Goal: Task Accomplishment & Management: Manage account settings

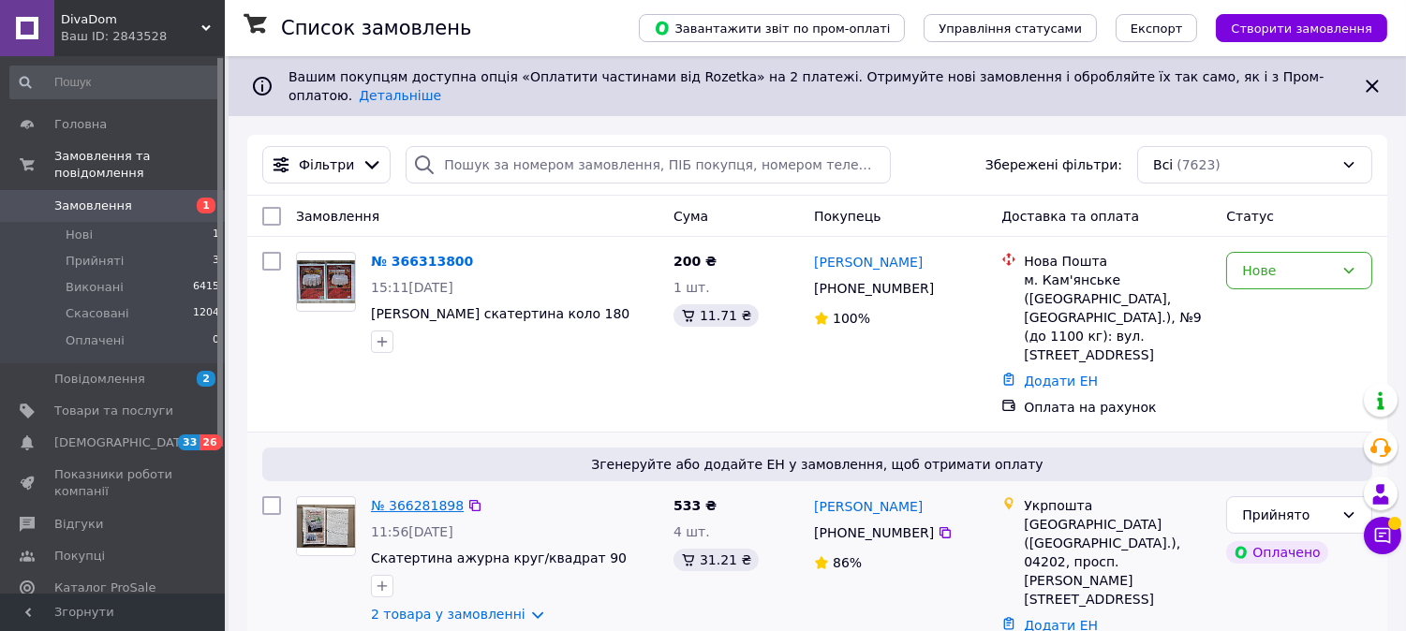
click at [413, 498] on link "№ 366281898" at bounding box center [417, 505] width 93 height 15
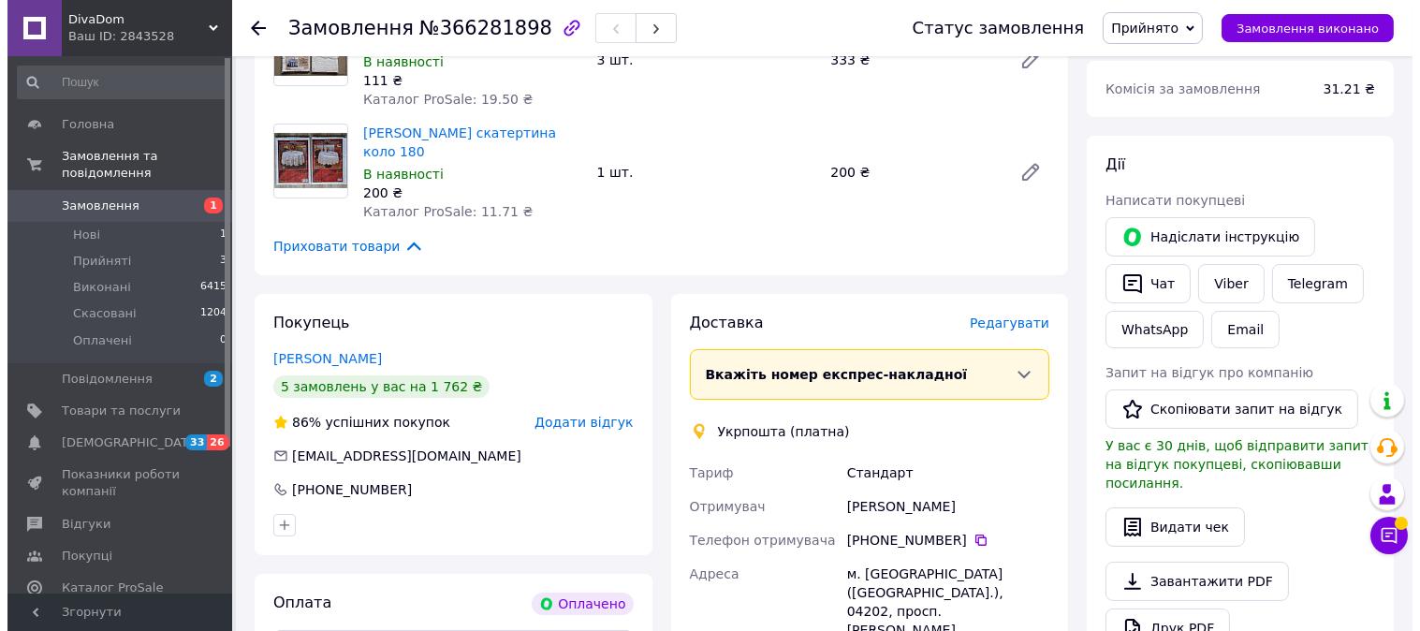
scroll to position [208, 0]
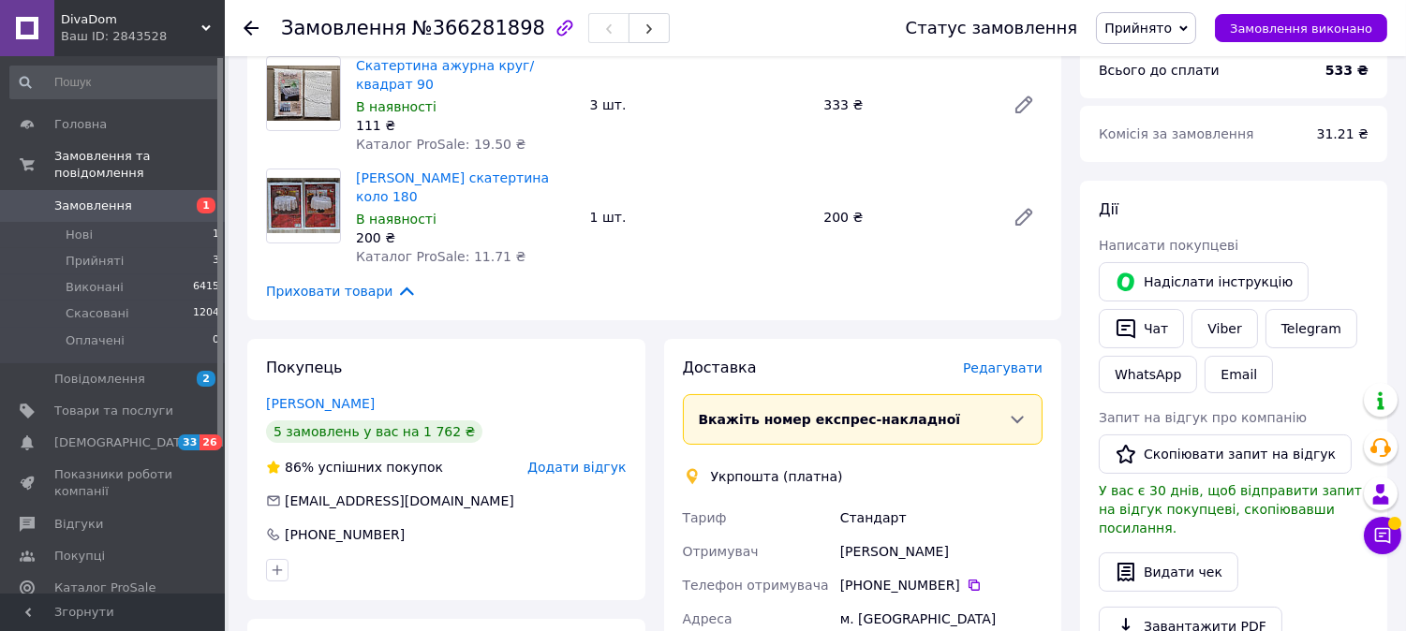
click at [1026, 361] on span "Редагувати" at bounding box center [1003, 368] width 80 height 15
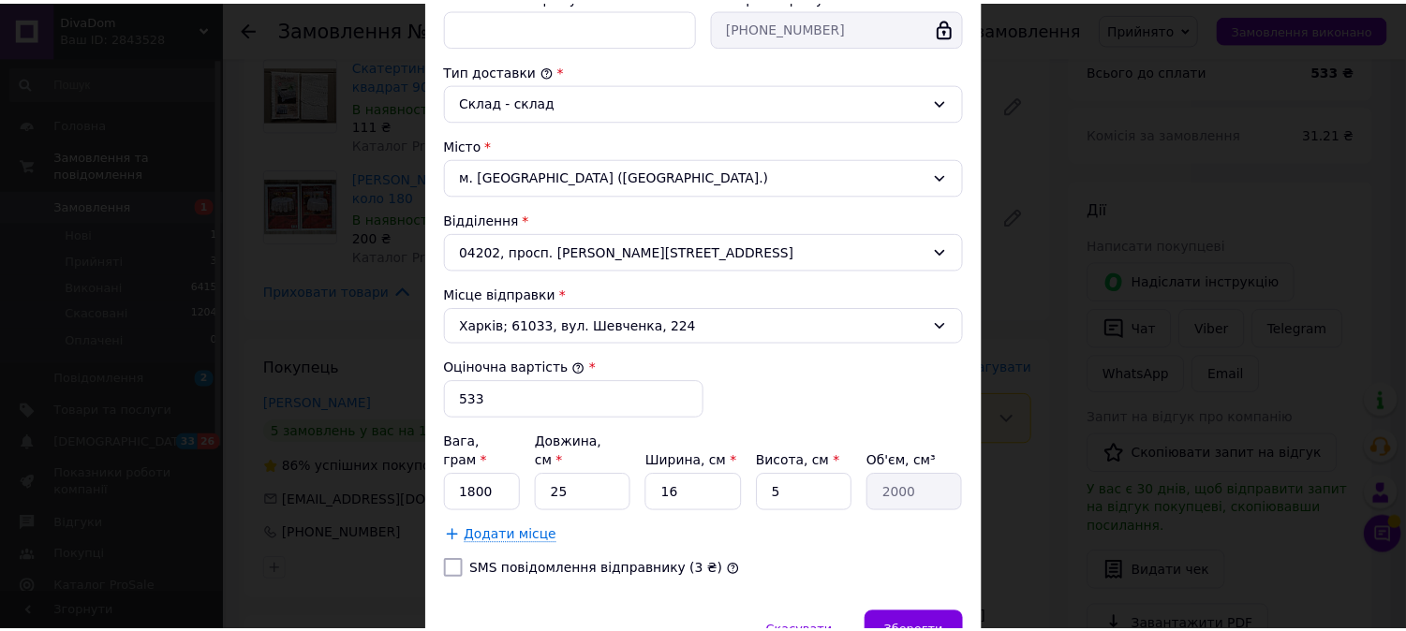
scroll to position [520, 0]
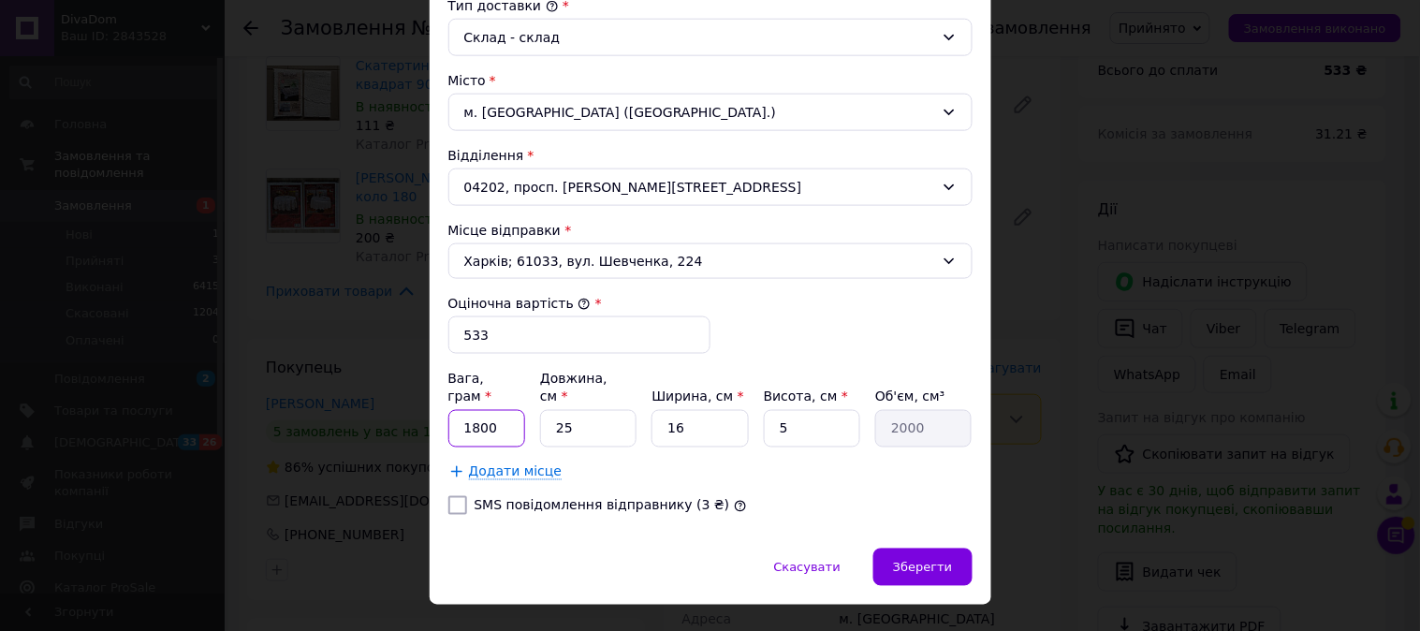
click at [499, 419] on input "1800" at bounding box center [488, 428] width 78 height 37
type input "1260"
click at [590, 414] on input "25" at bounding box center [588, 428] width 96 height 37
type input "2"
type input "160"
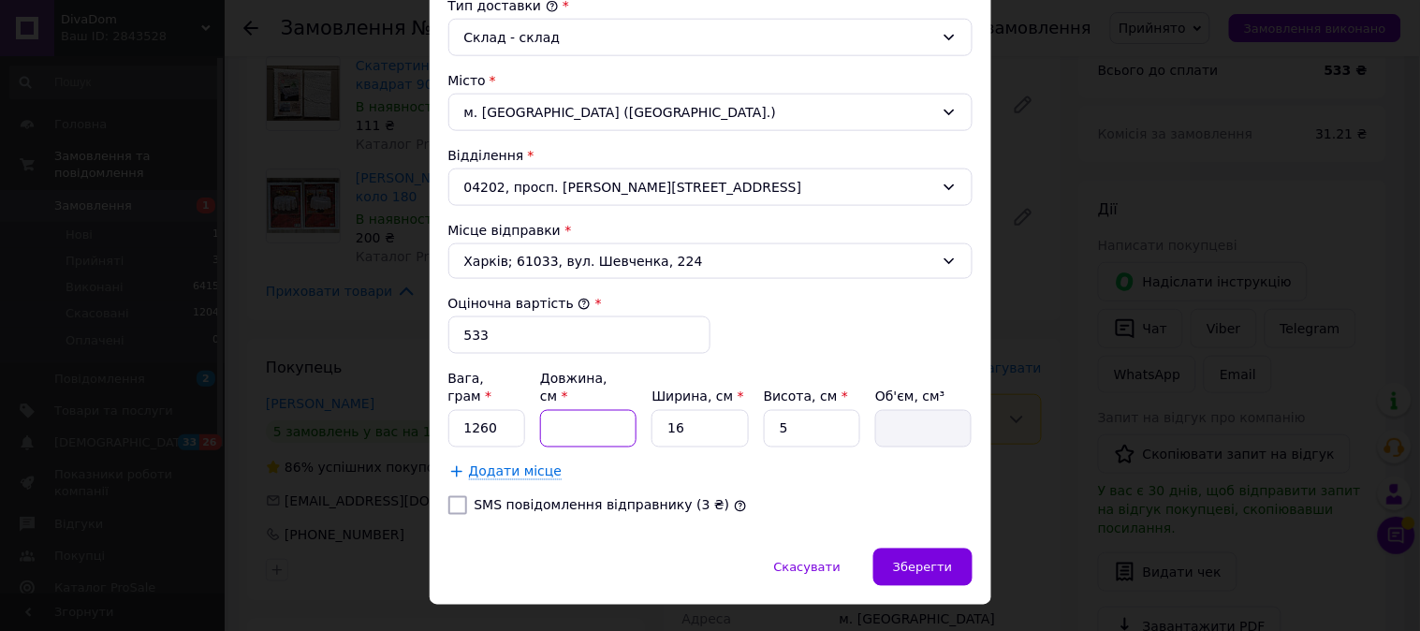
type input "3"
type input "240"
type input "33"
type input "2640"
type input "33"
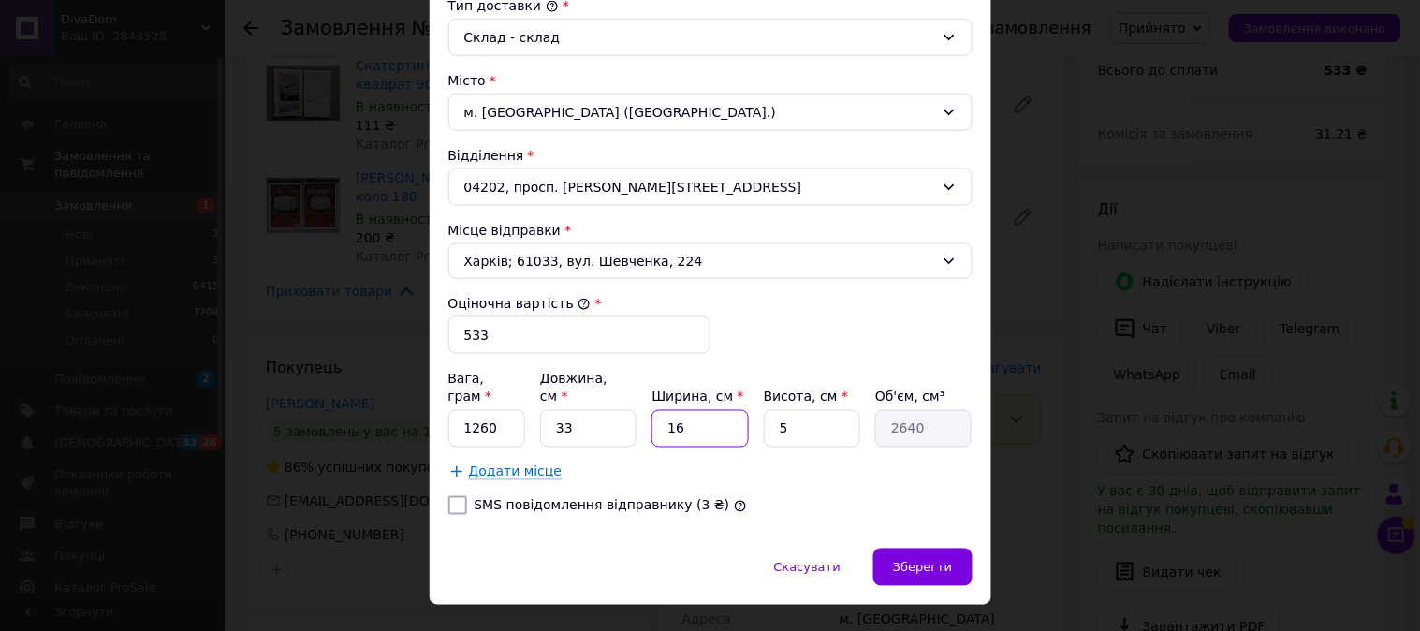
drag, startPoint x: 686, startPoint y: 419, endPoint x: 674, endPoint y: 419, distance: 12.2
click at [679, 419] on input "16" at bounding box center [700, 428] width 96 height 37
type input "1"
type input "165"
type input "3"
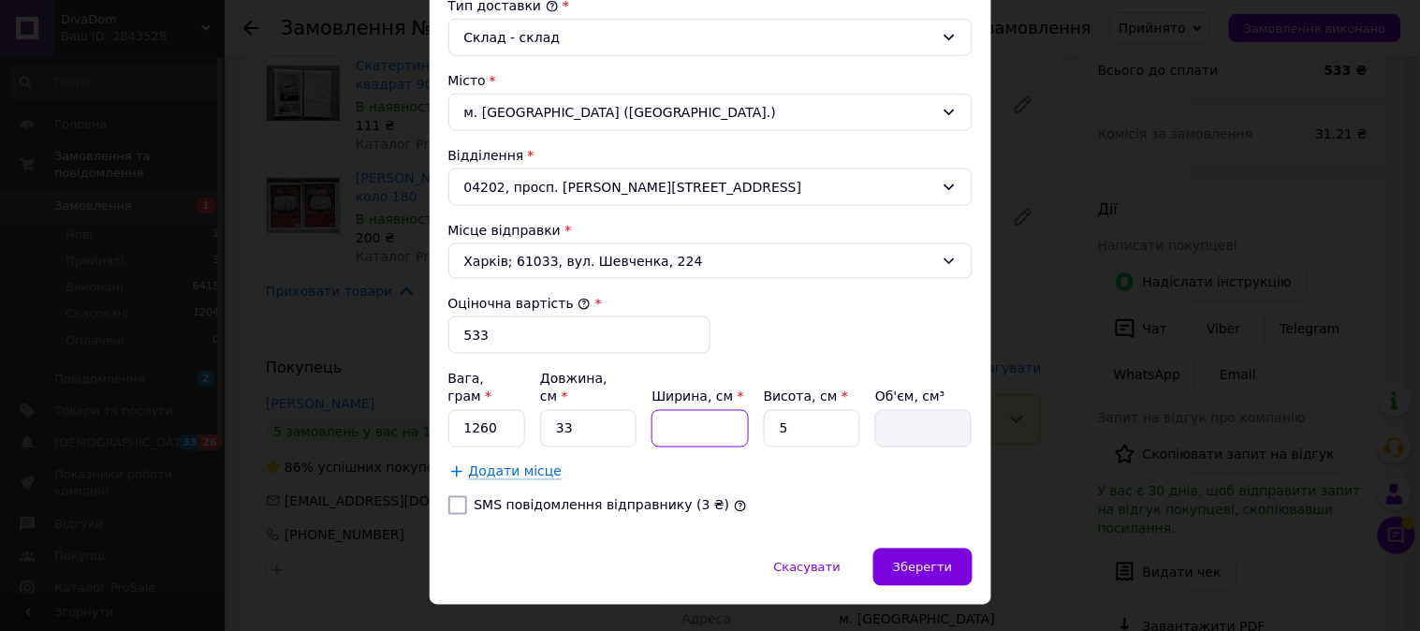
type input "495"
type input "30"
type input "4950"
type input "30"
click at [935, 561] on span "Зберегти" at bounding box center [922, 568] width 59 height 14
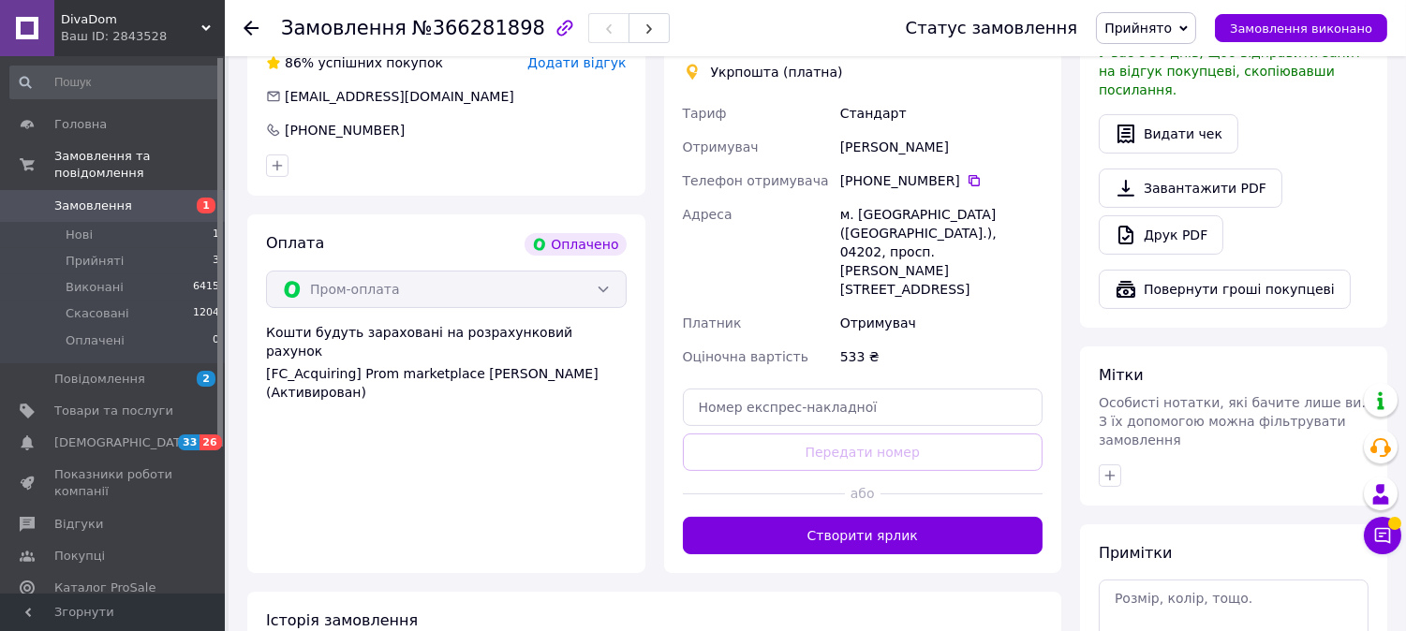
scroll to position [624, 0]
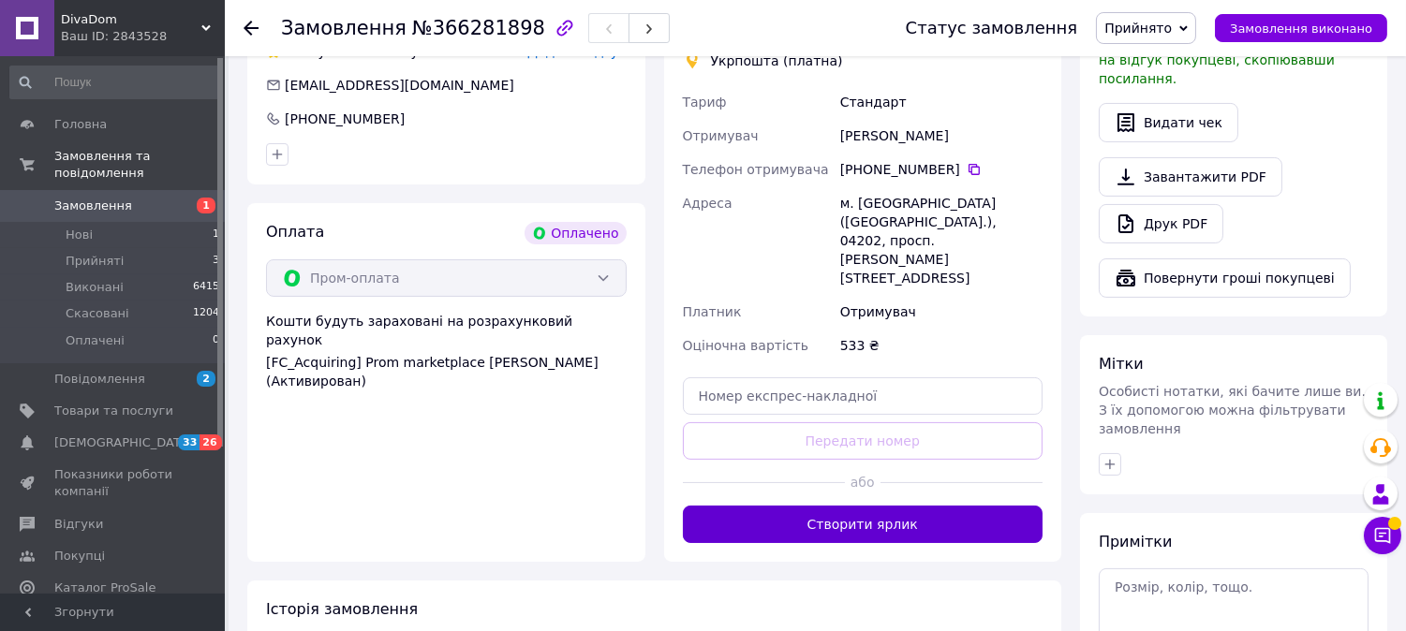
click at [859, 506] on button "Створити ярлик" at bounding box center [863, 524] width 361 height 37
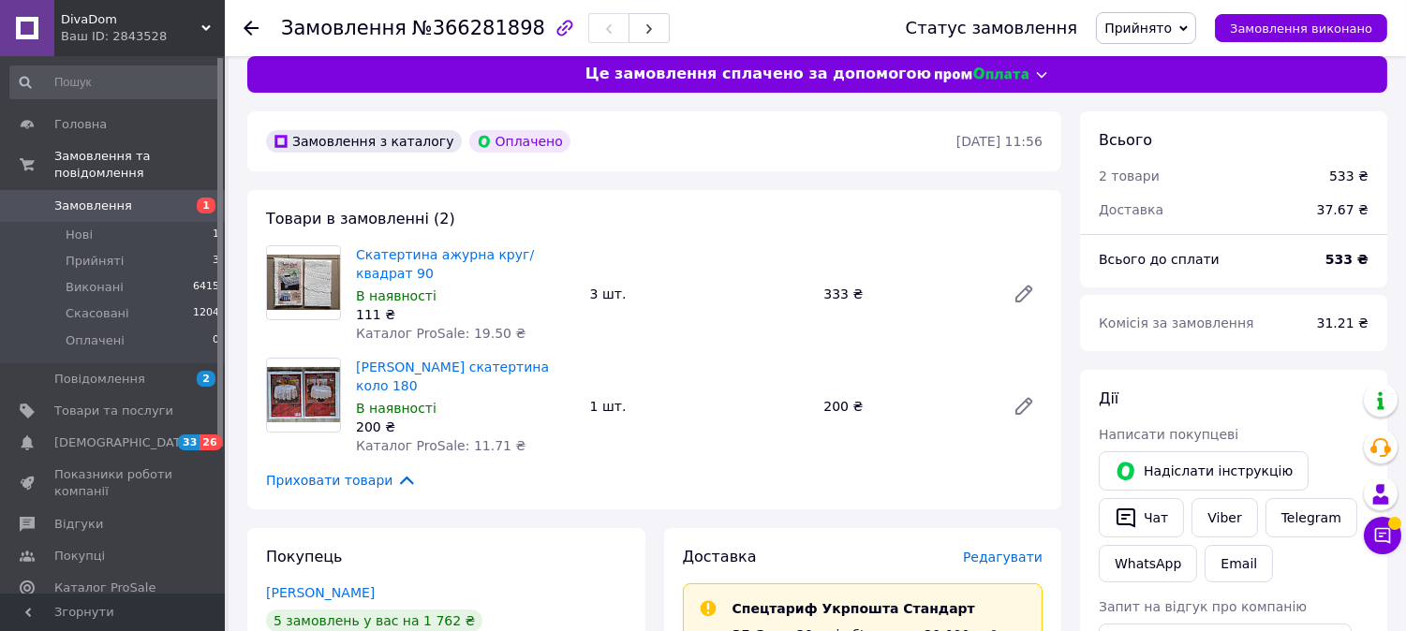
scroll to position [0, 0]
